Goal: Transaction & Acquisition: Obtain resource

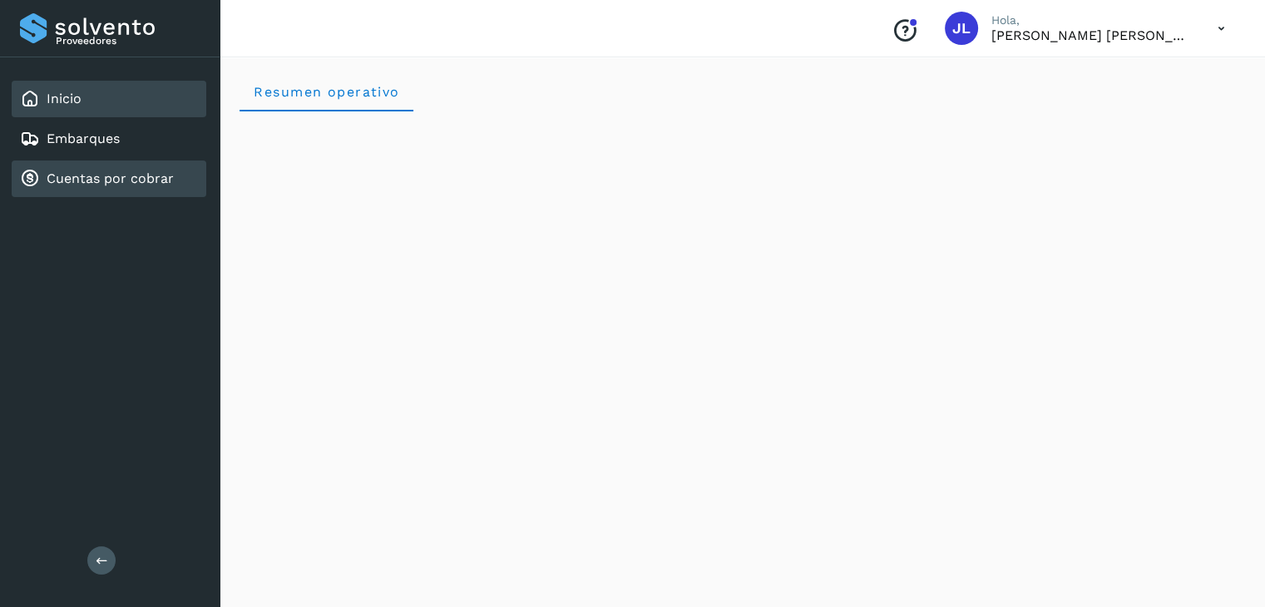
click at [110, 176] on link "Cuentas por cobrar" at bounding box center [110, 179] width 127 height 16
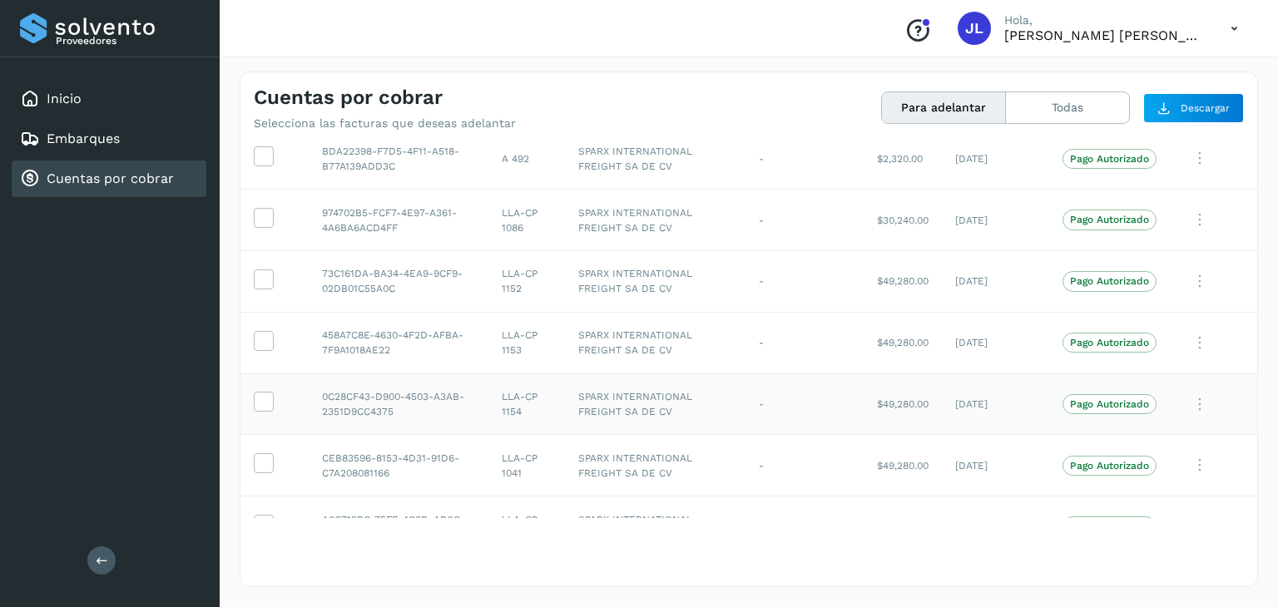
scroll to position [224, 0]
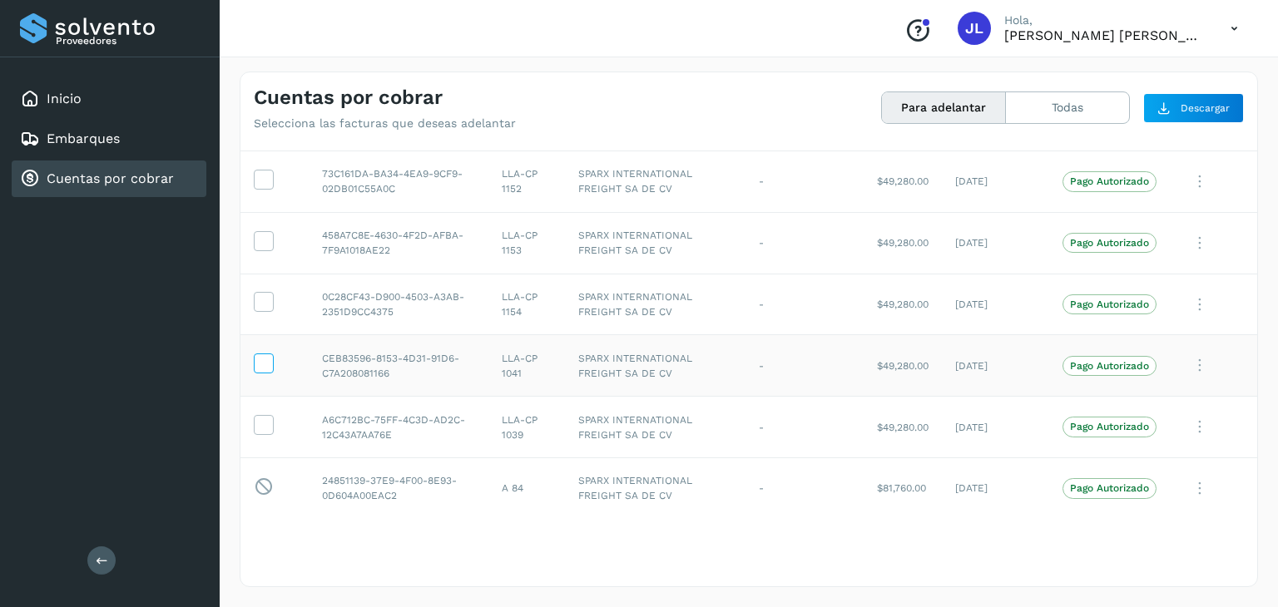
click at [260, 363] on icon at bounding box center [263, 362] width 17 height 17
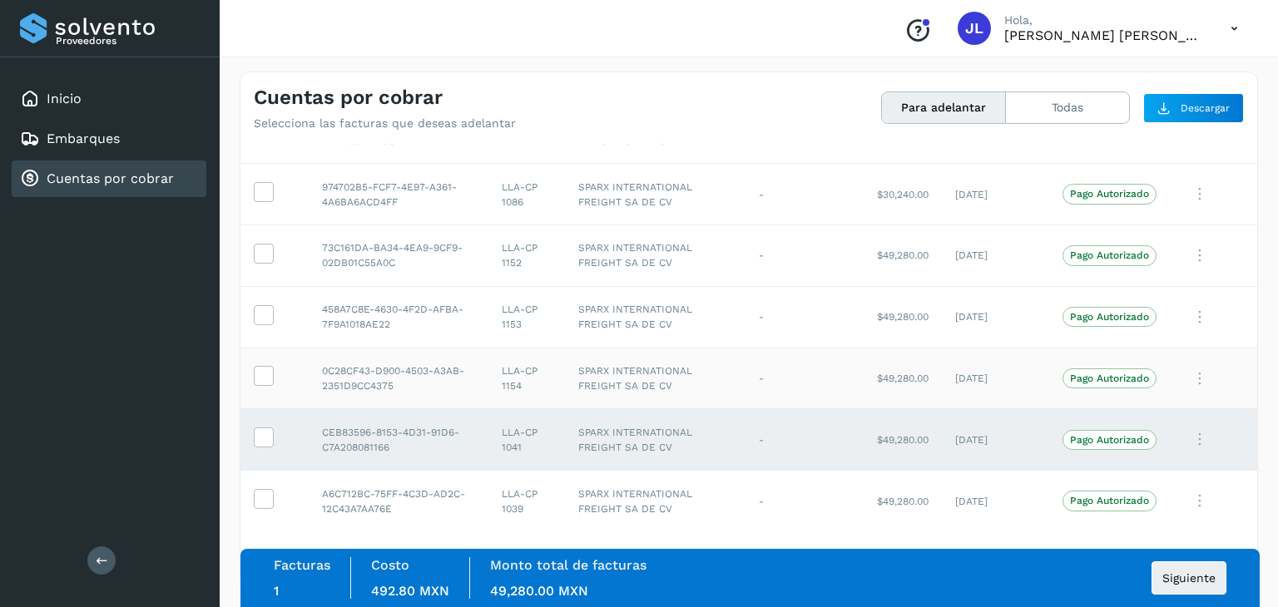
scroll to position [57, 0]
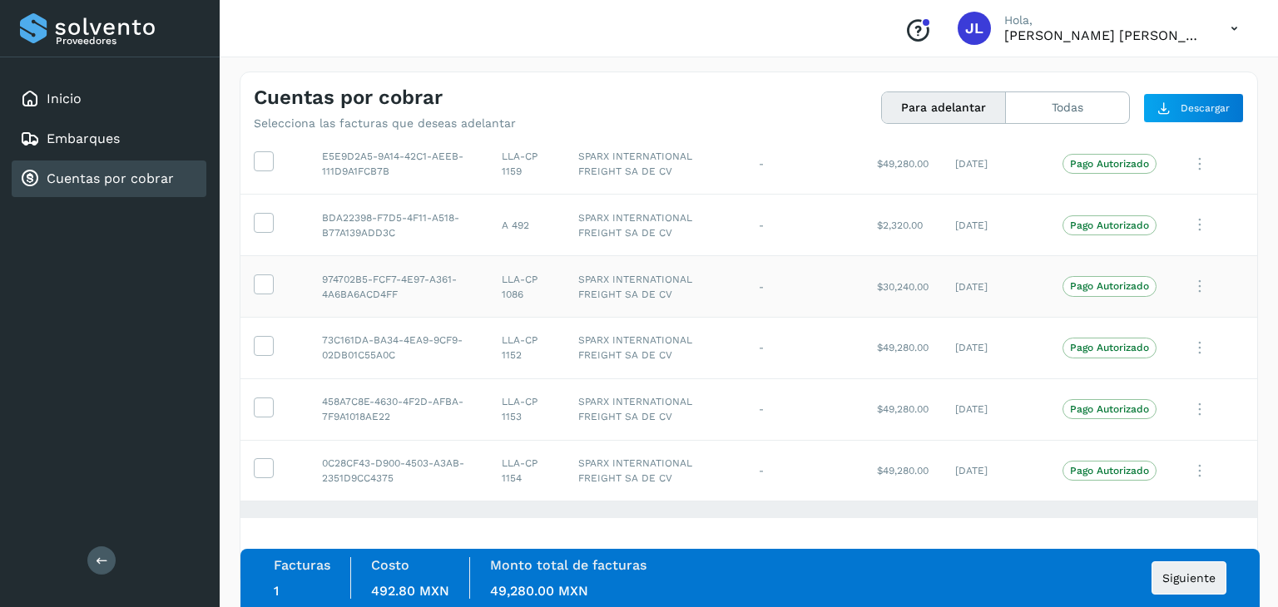
click at [252, 280] on td at bounding box center [274, 287] width 68 height 62
click at [264, 284] on icon at bounding box center [263, 283] width 17 height 17
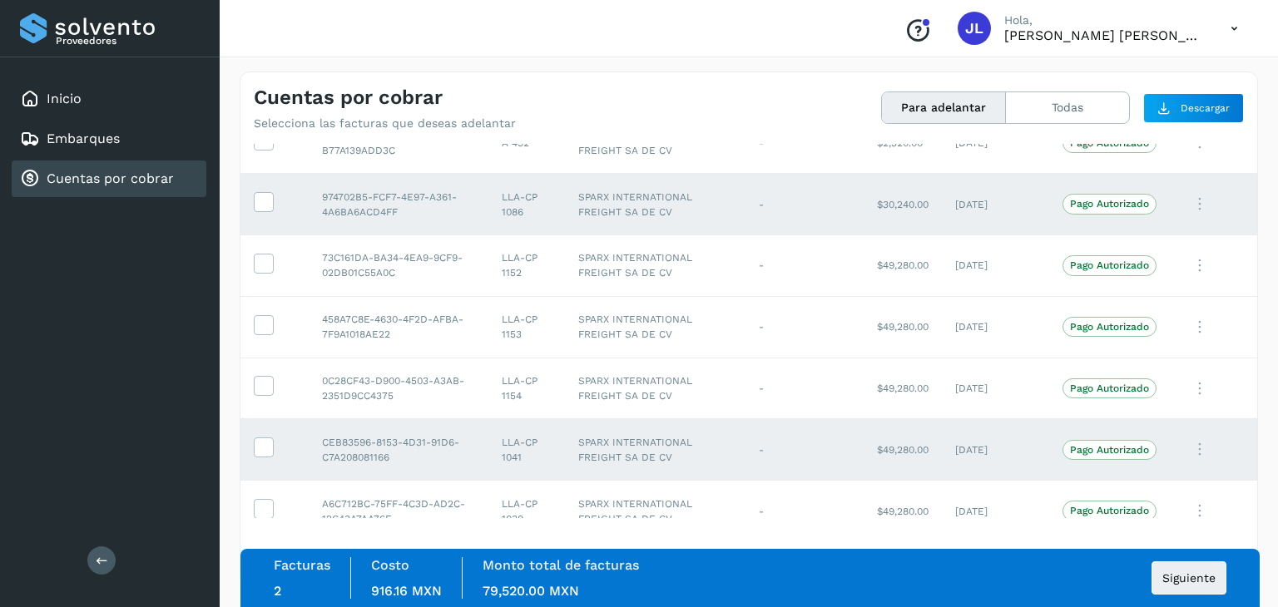
scroll to position [0, 0]
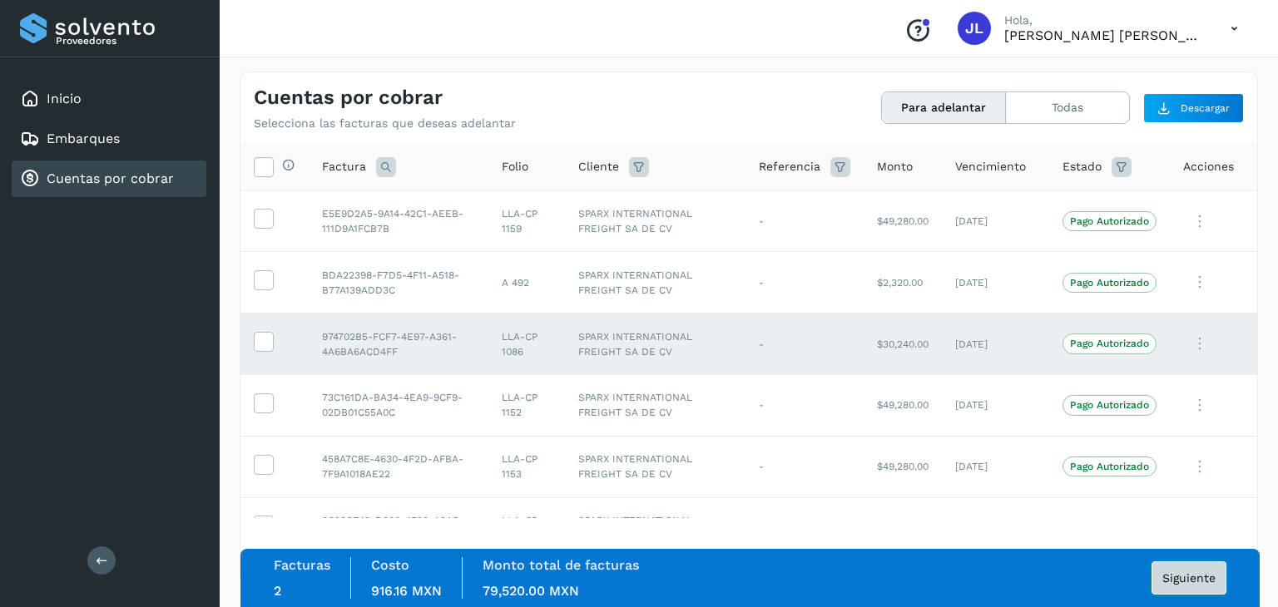
click at [1215, 577] on button "Siguiente" at bounding box center [1188, 578] width 75 height 33
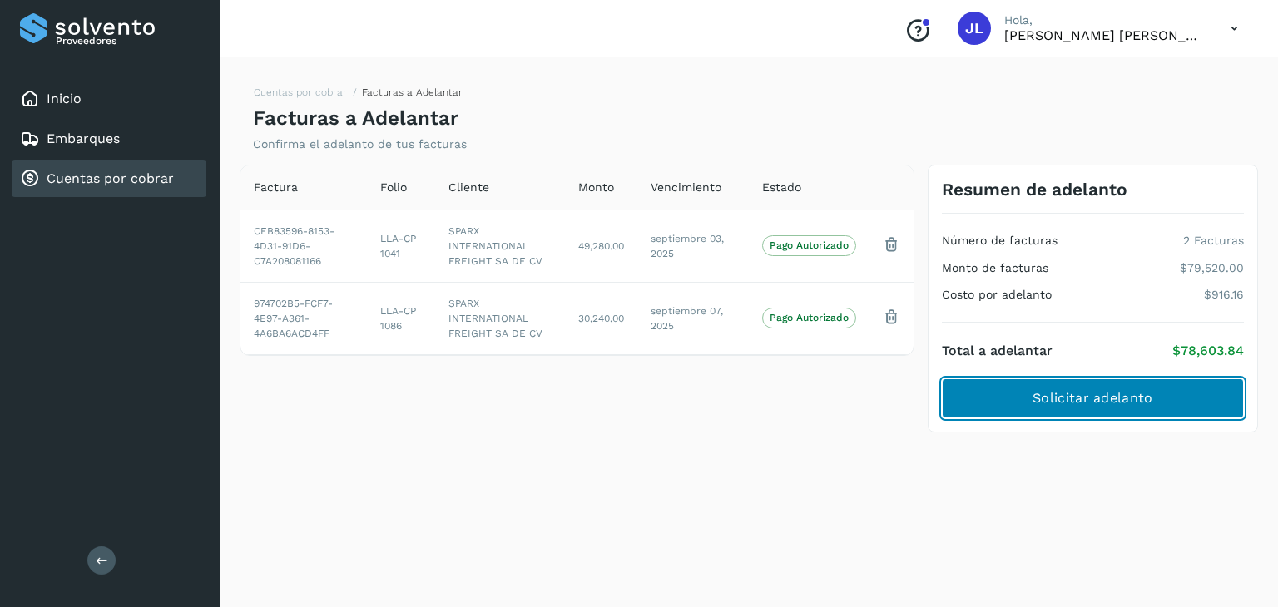
click at [1092, 384] on button "Solicitar adelanto" at bounding box center [1093, 399] width 302 height 40
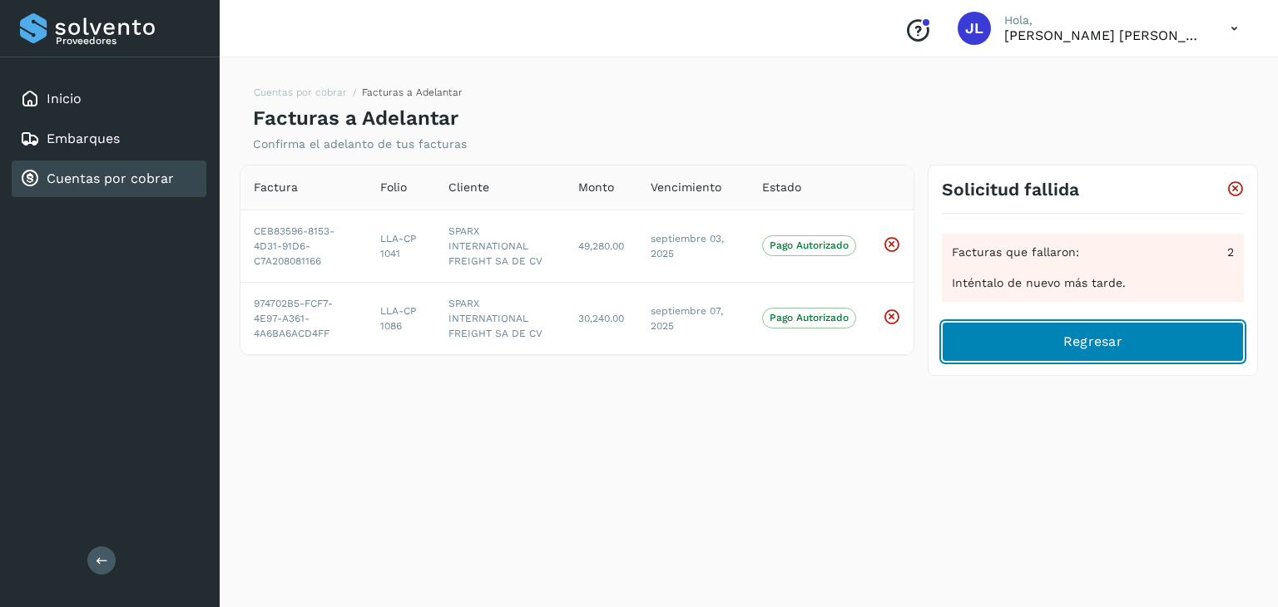
click at [1101, 337] on span "Regresar" at bounding box center [1092, 342] width 59 height 18
